Goal: Task Accomplishment & Management: Complete application form

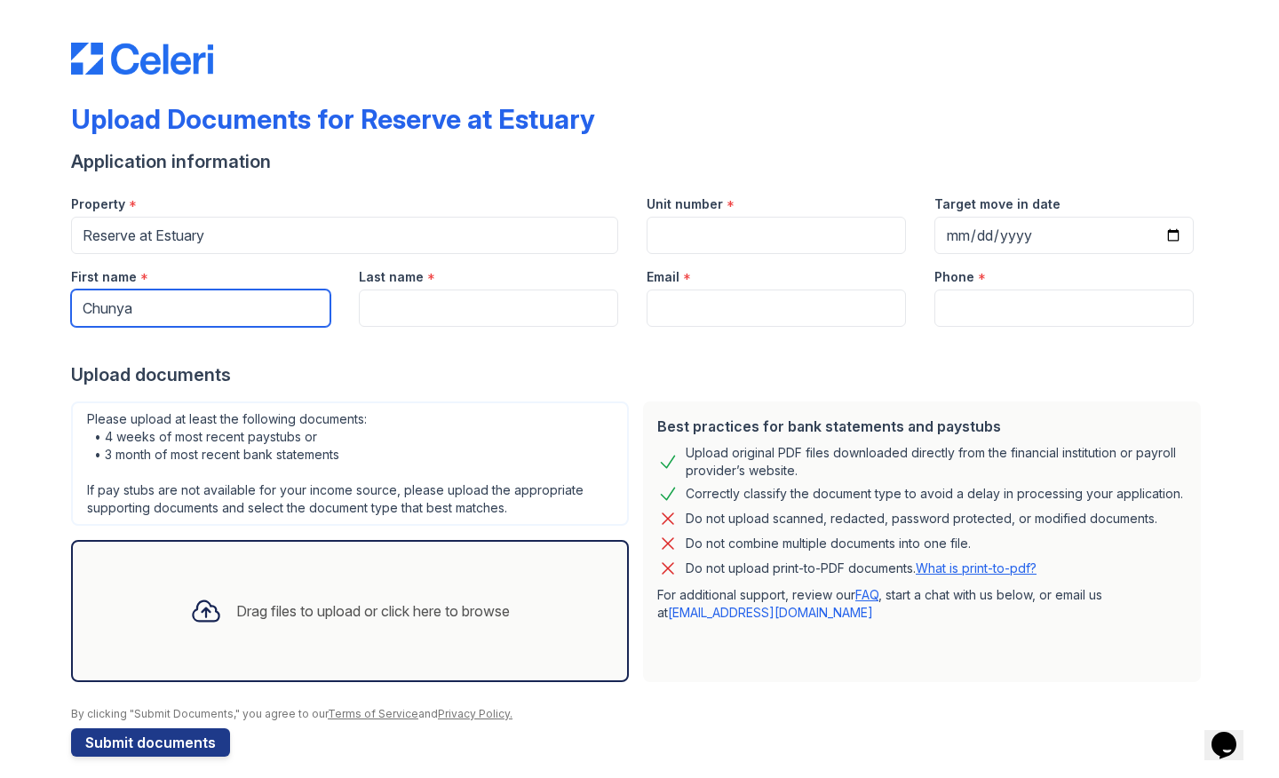
type input "Chunya"
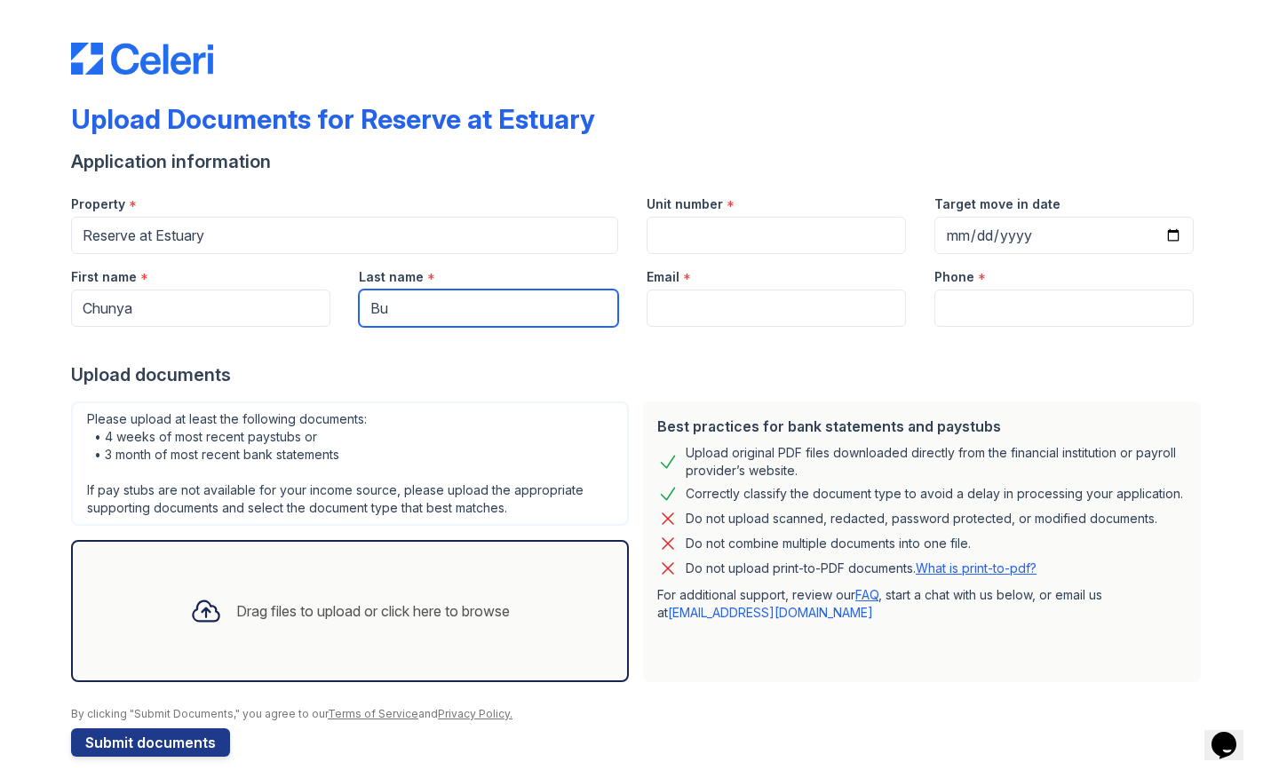
type input "Bu"
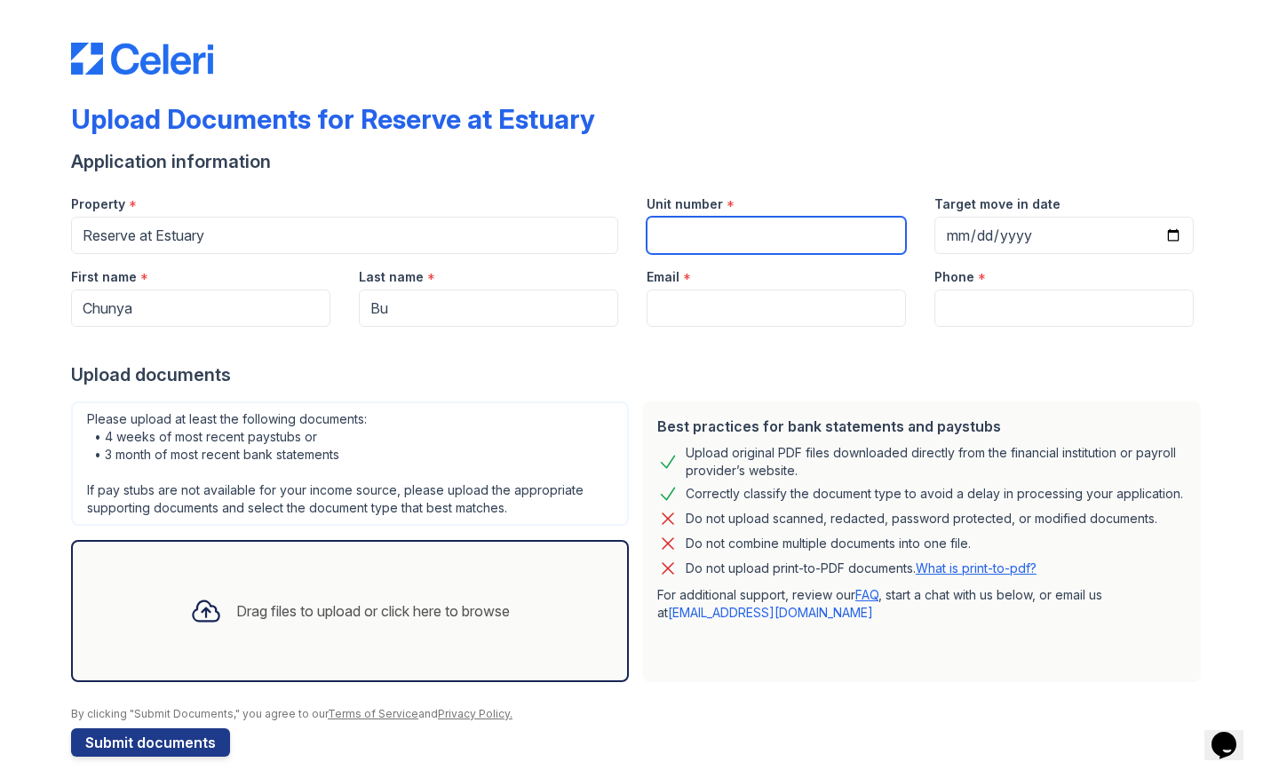
click at [713, 224] on input "Unit number" at bounding box center [776, 235] width 259 height 37
type input "4445"
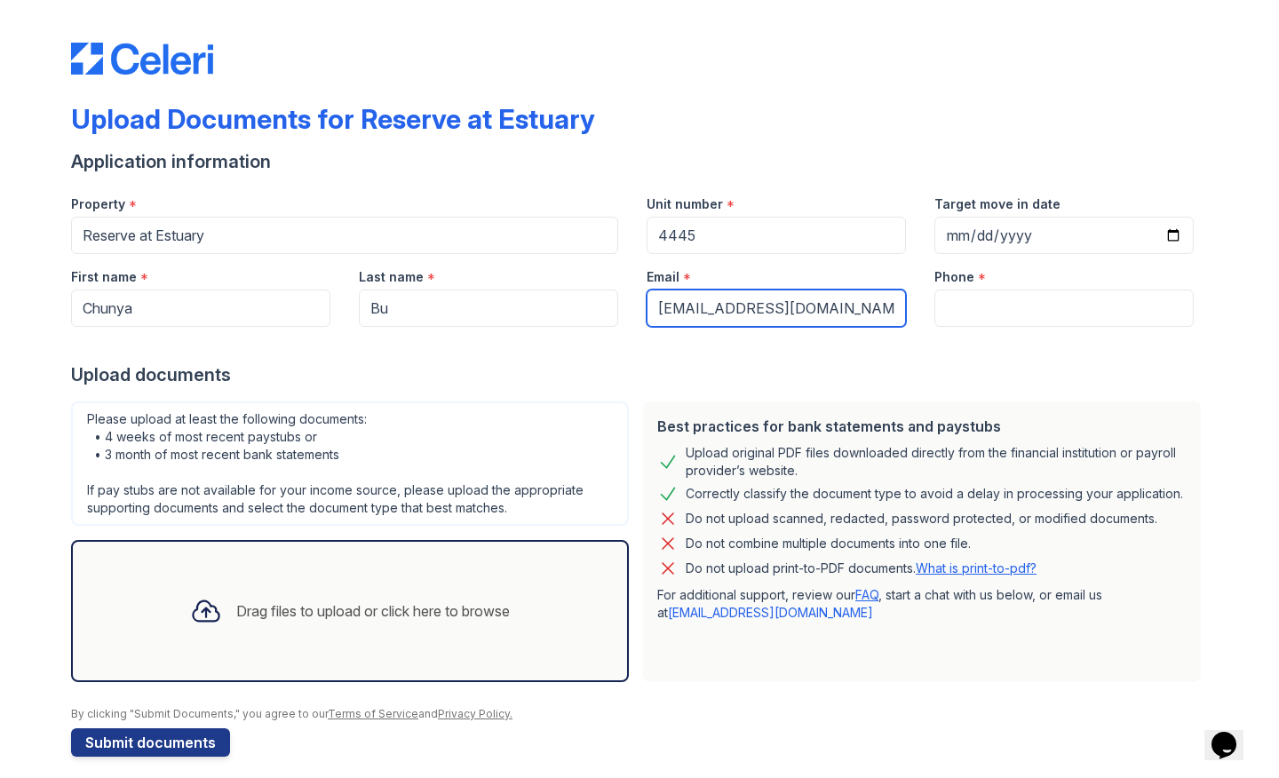
type input "[EMAIL_ADDRESS][DOMAIN_NAME]"
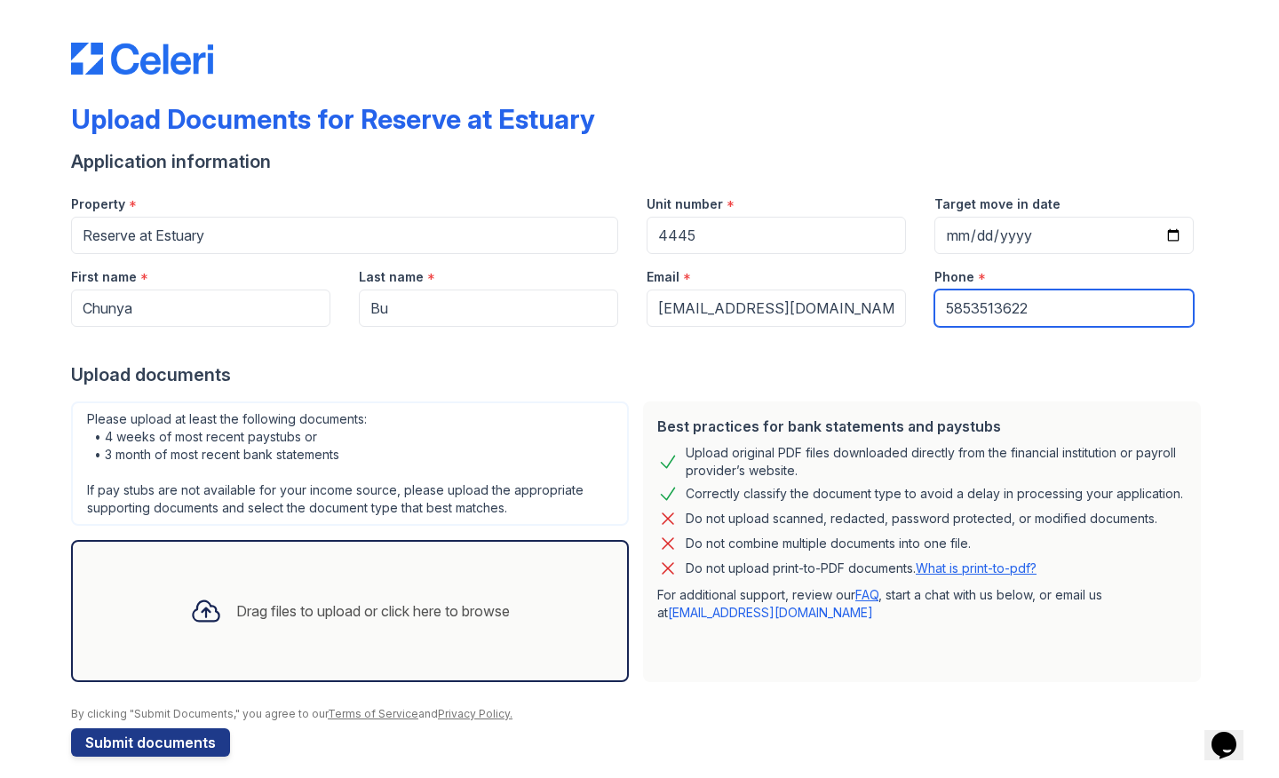
type input "5853513622"
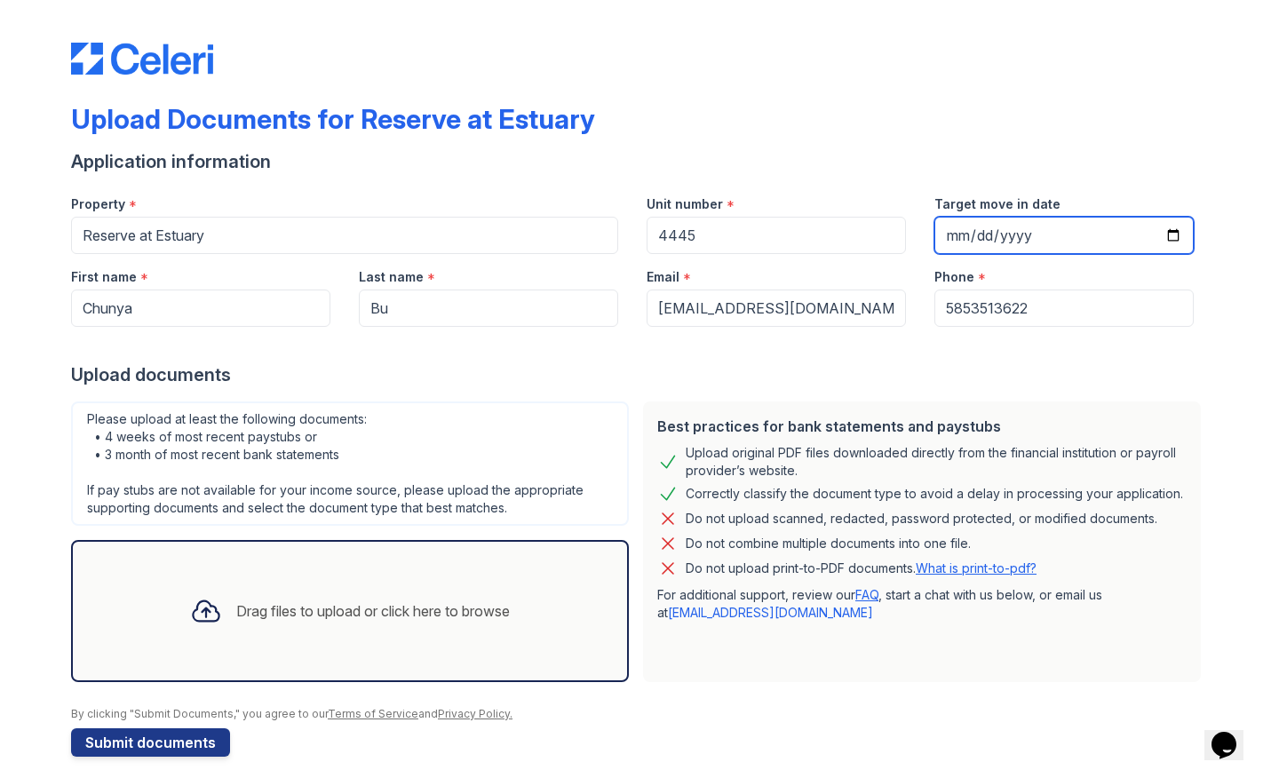
click at [1027, 232] on input "Target move in date" at bounding box center [1063, 235] width 259 height 37
click at [961, 233] on input "Target move in date" at bounding box center [1063, 235] width 259 height 37
type input "[DATE]"
click at [631, 440] on div "Please upload at least the following documents: • 4 weeks of most recent paystu…" at bounding box center [350, 541] width 572 height 295
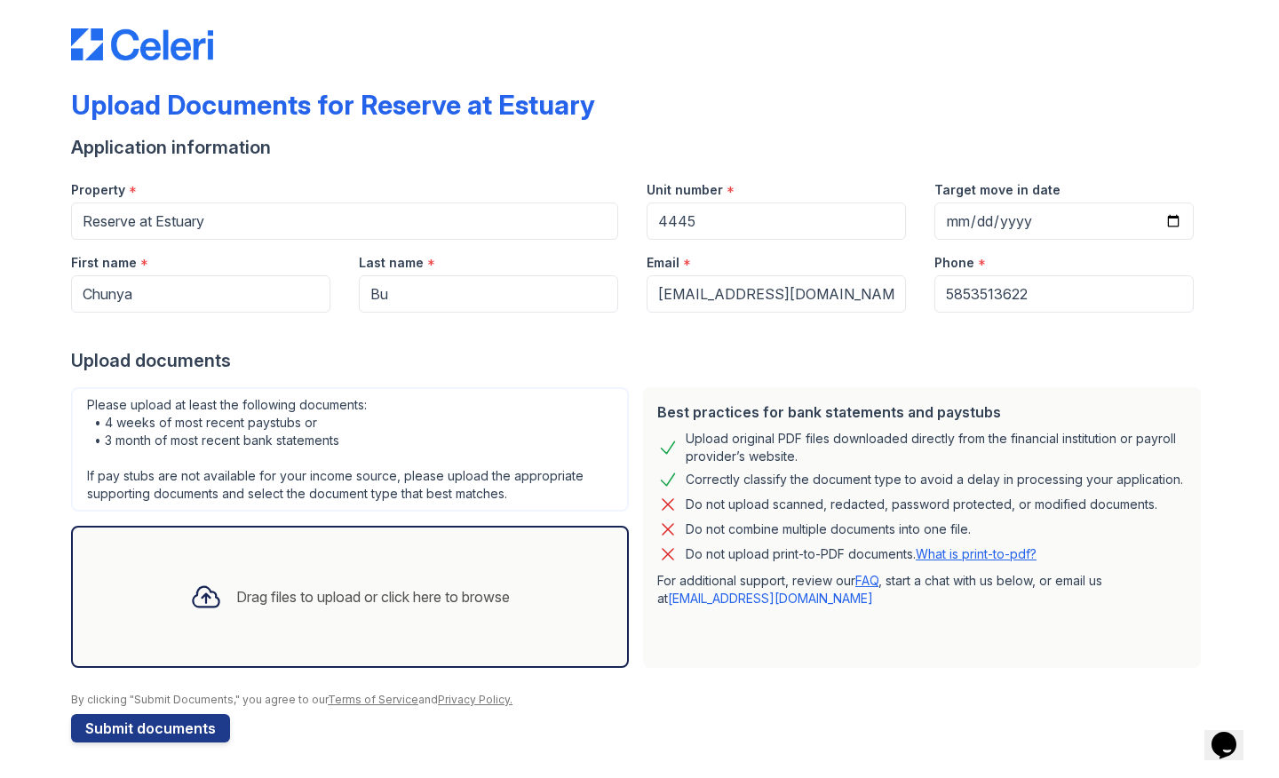
scroll to position [14, 0]
click at [195, 610] on icon at bounding box center [206, 597] width 32 height 32
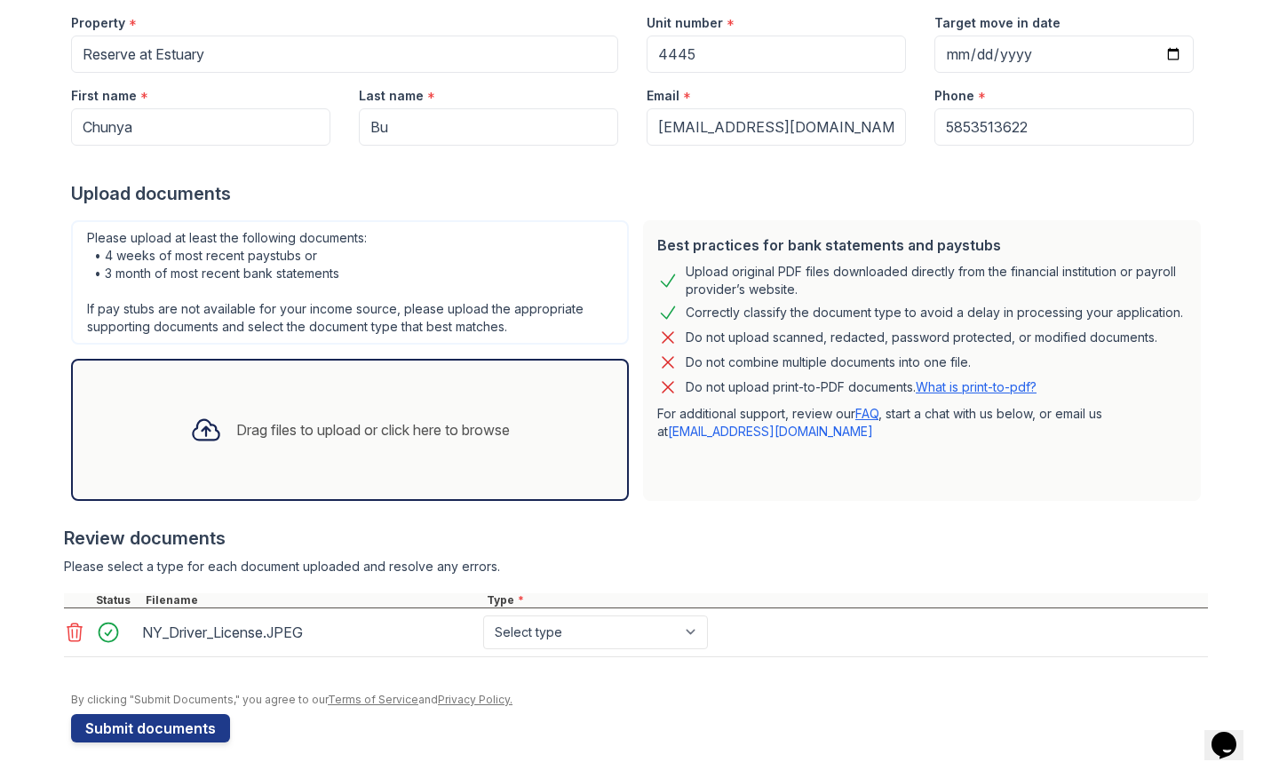
scroll to position [181, 0]
select select "other"
click at [198, 432] on icon at bounding box center [206, 430] width 32 height 32
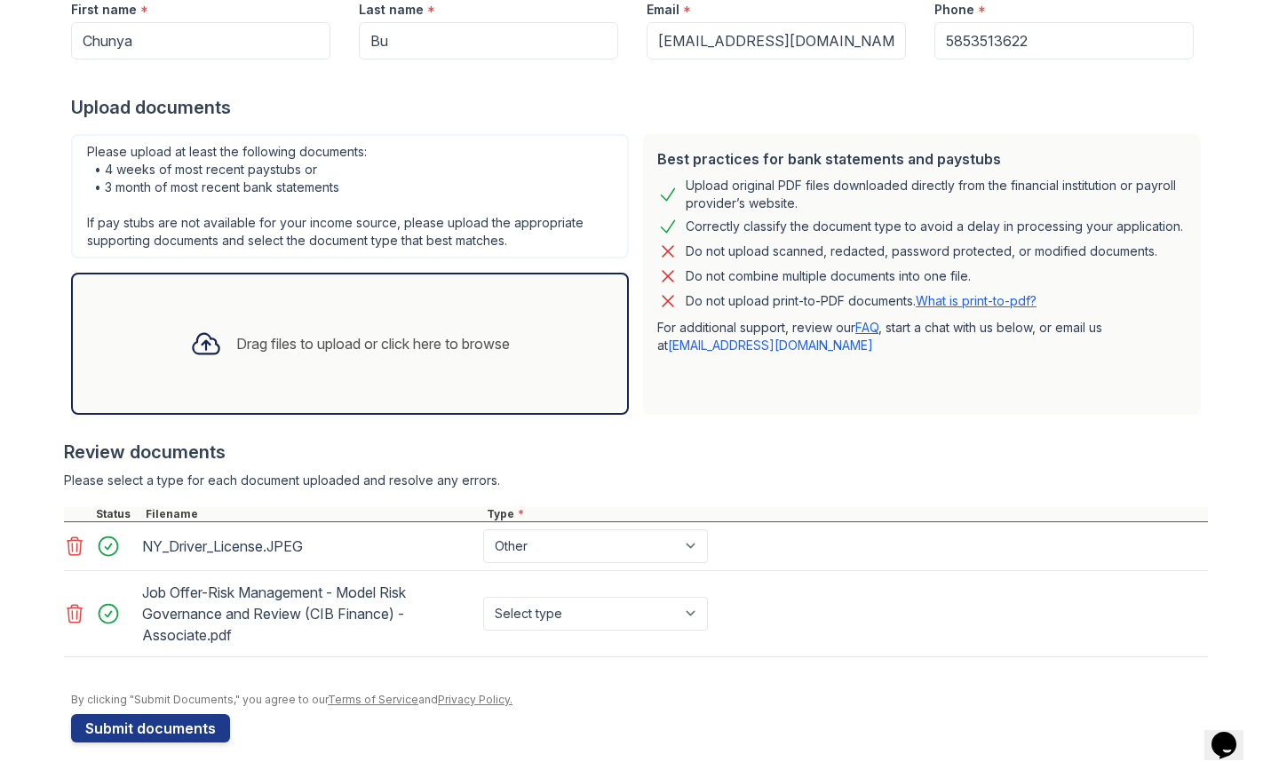
scroll to position [0, 0]
click at [688, 614] on select "Select type Paystub Bank Statement Offer Letter Tax Documents Benefit Award Let…" at bounding box center [595, 614] width 225 height 34
select select "offer_letter"
click at [198, 347] on icon at bounding box center [206, 344] width 32 height 32
click at [193, 343] on icon at bounding box center [206, 344] width 26 height 20
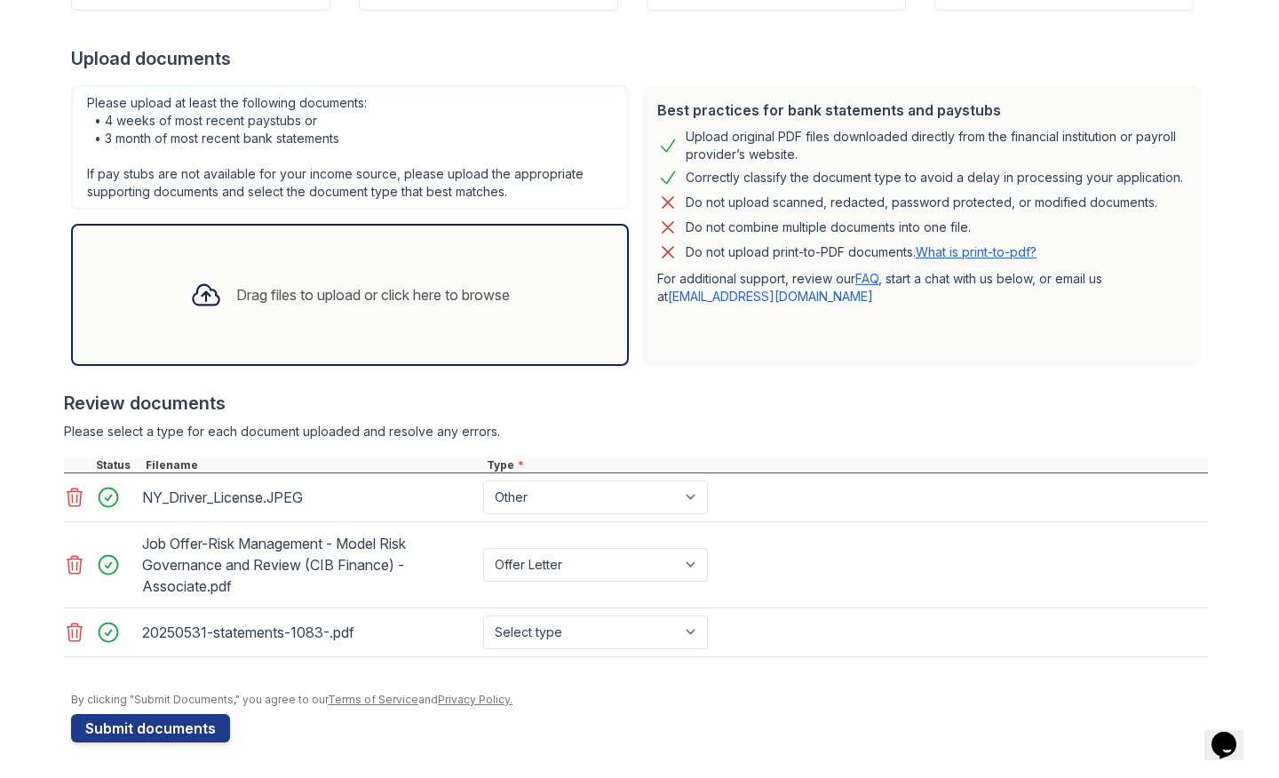
scroll to position [316, 0]
select select "bank_statement"
click at [207, 295] on icon at bounding box center [206, 295] width 32 height 32
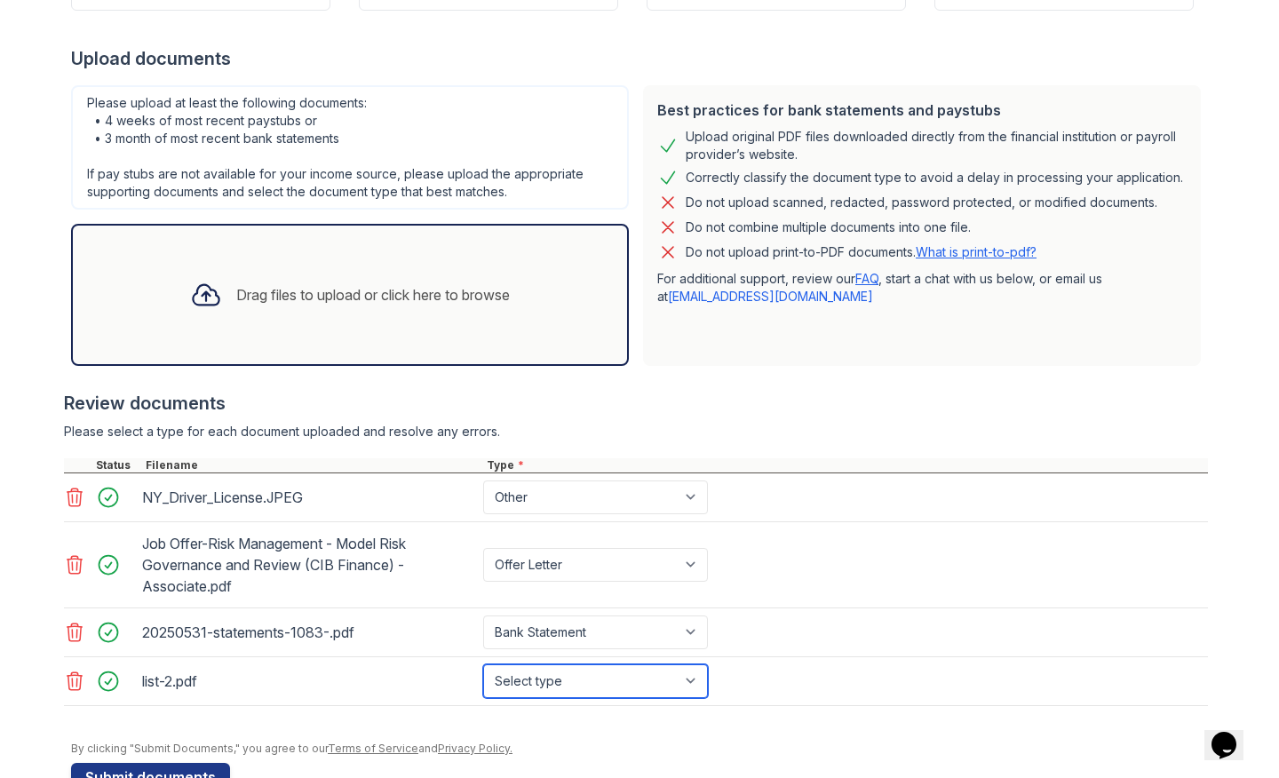
select select "bank_statement"
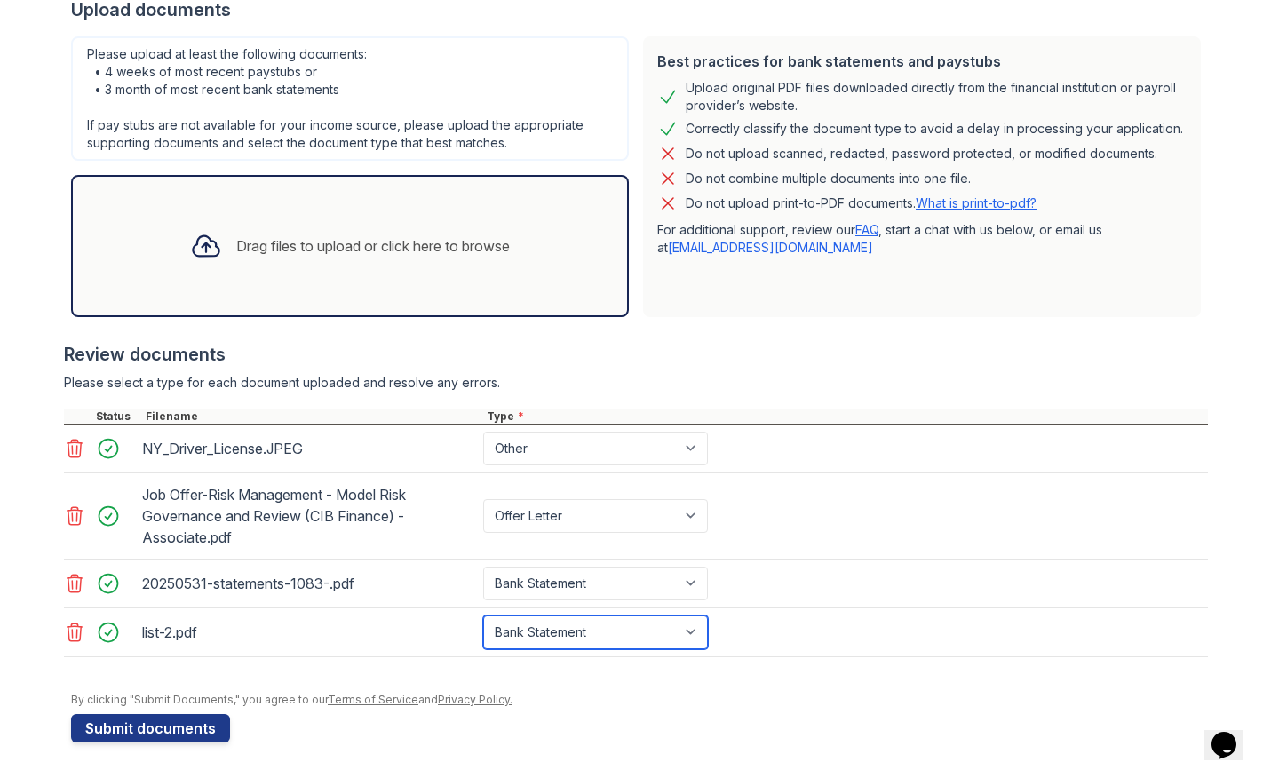
scroll to position [365, 0]
click at [219, 250] on div at bounding box center [206, 246] width 46 height 46
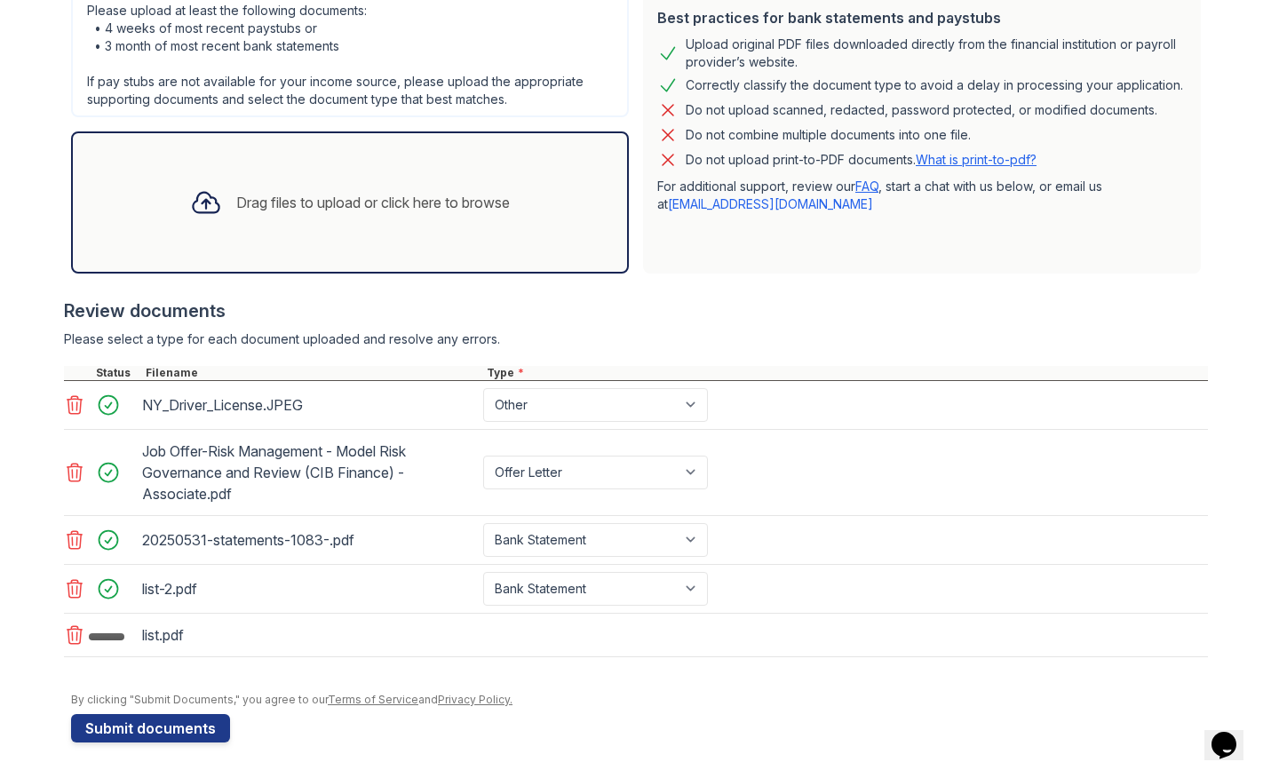
scroll to position [414, 0]
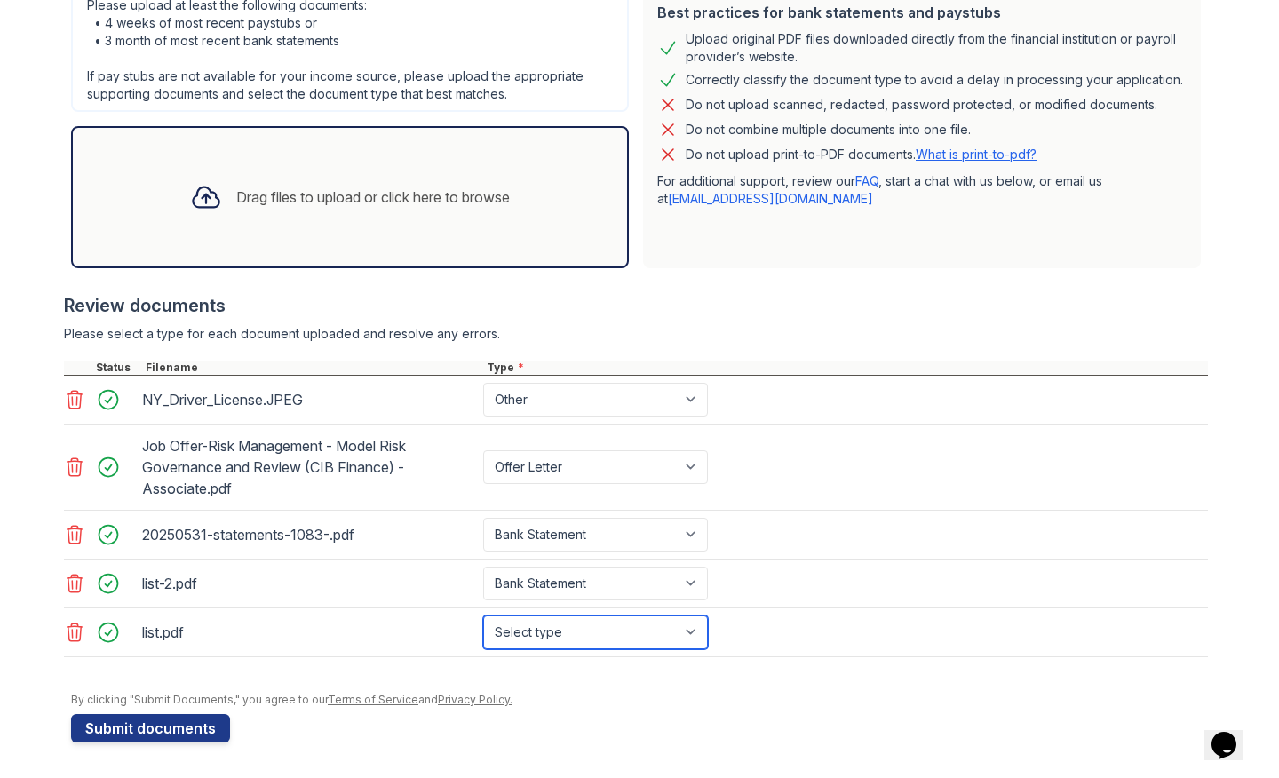
click at [620, 637] on select "Select type Paystub Bank Statement Offer Letter Tax Documents Benefit Award Let…" at bounding box center [595, 633] width 225 height 34
select select "bank_statement"
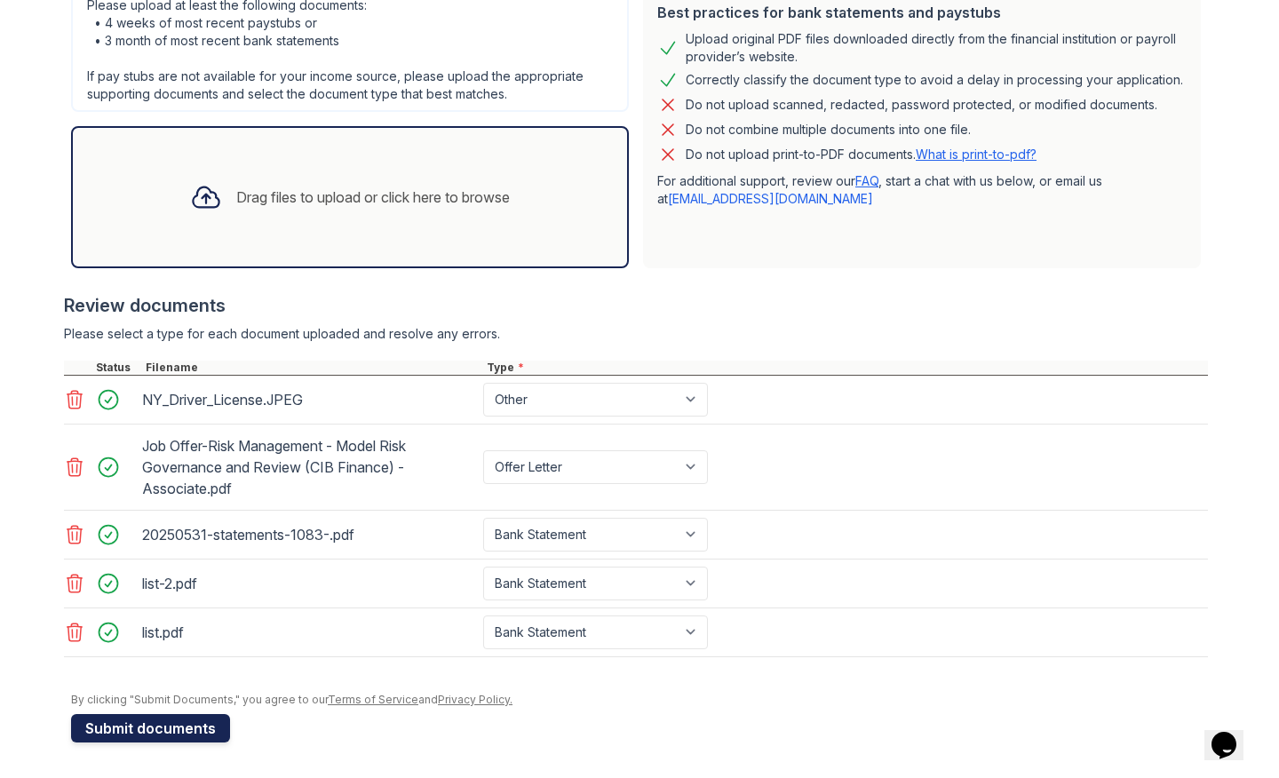
click at [155, 732] on button "Submit documents" at bounding box center [150, 728] width 159 height 28
